Goal: Task Accomplishment & Management: Manage account settings

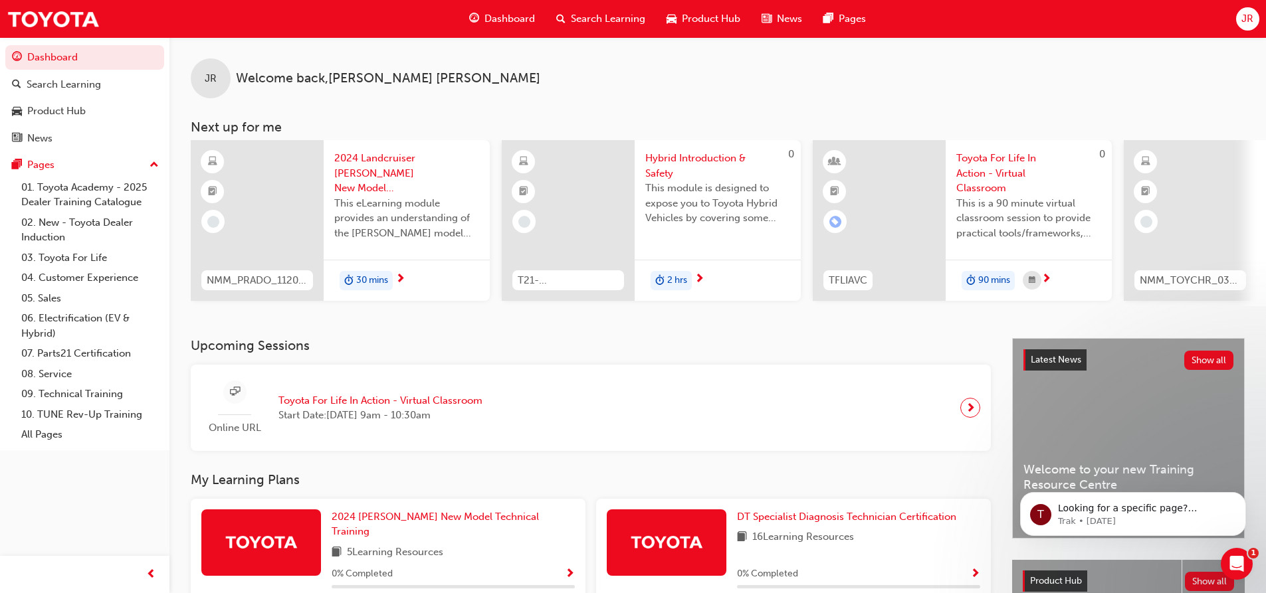
click at [1250, 21] on span "JR" at bounding box center [1247, 18] width 12 height 15
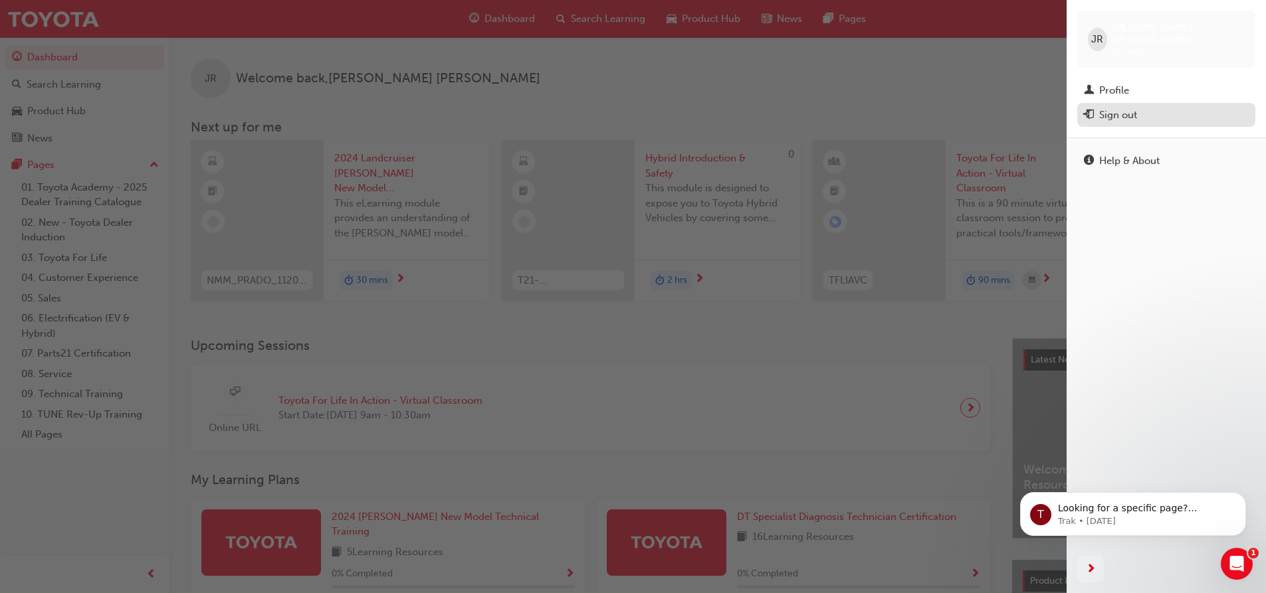
click at [1145, 107] on div "Sign out" at bounding box center [1166, 115] width 165 height 17
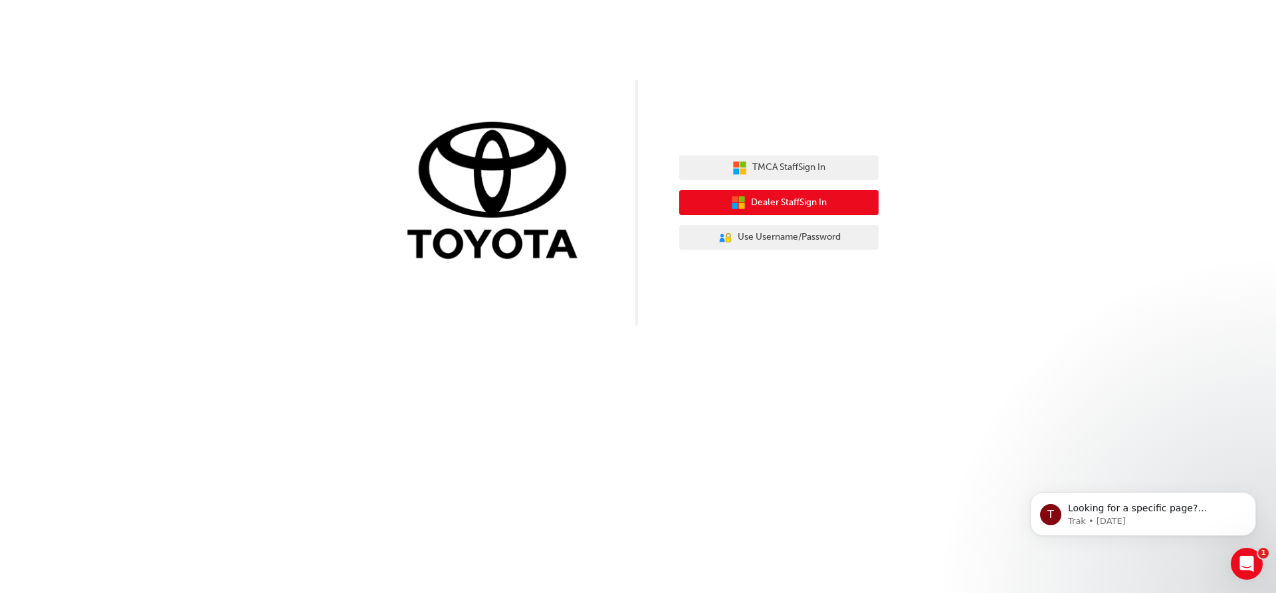
click at [790, 210] on span "Dealer Staff Sign In" at bounding box center [789, 202] width 76 height 15
